Goal: Task Accomplishment & Management: Manage account settings

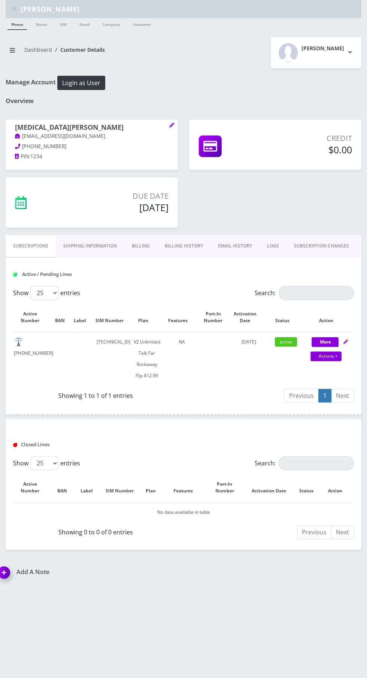
click at [67, 8] on input "[PERSON_NAME]" at bounding box center [190, 9] width 339 height 14
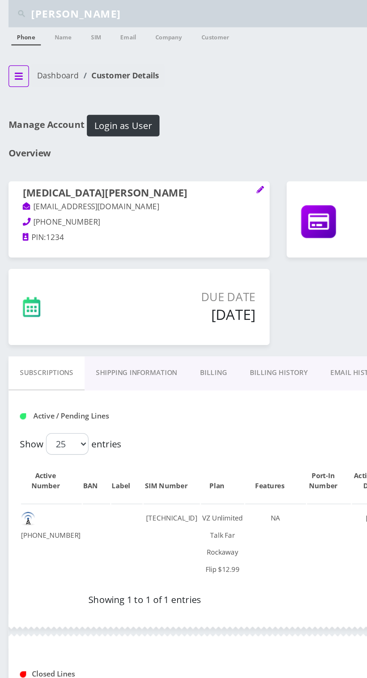
click at [10, 50] on icon "breadcrumb" at bounding box center [12, 50] width 5 height 6
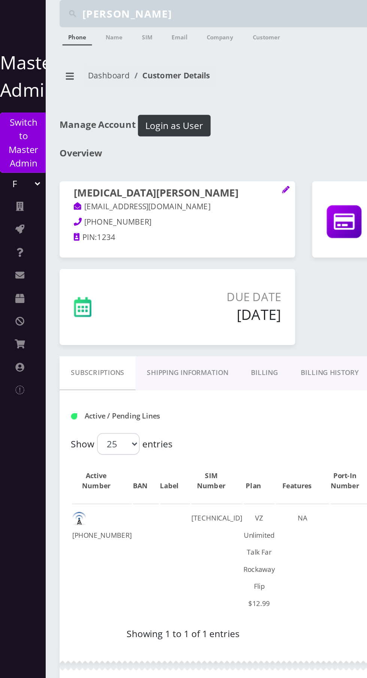
click at [16, 123] on select "Teltik Production My Link Mobile VennMobile Unlimited Advanced LTE Rexing Inc D…" at bounding box center [14, 121] width 25 height 14
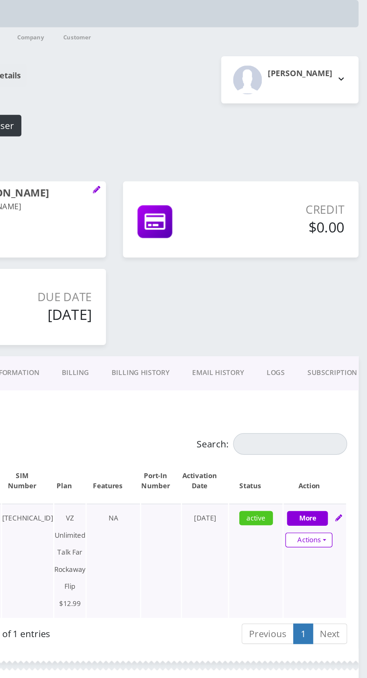
click at [334, 353] on link "Actions" at bounding box center [328, 356] width 31 height 10
select select "372"
